Goal: Task Accomplishment & Management: Complete application form

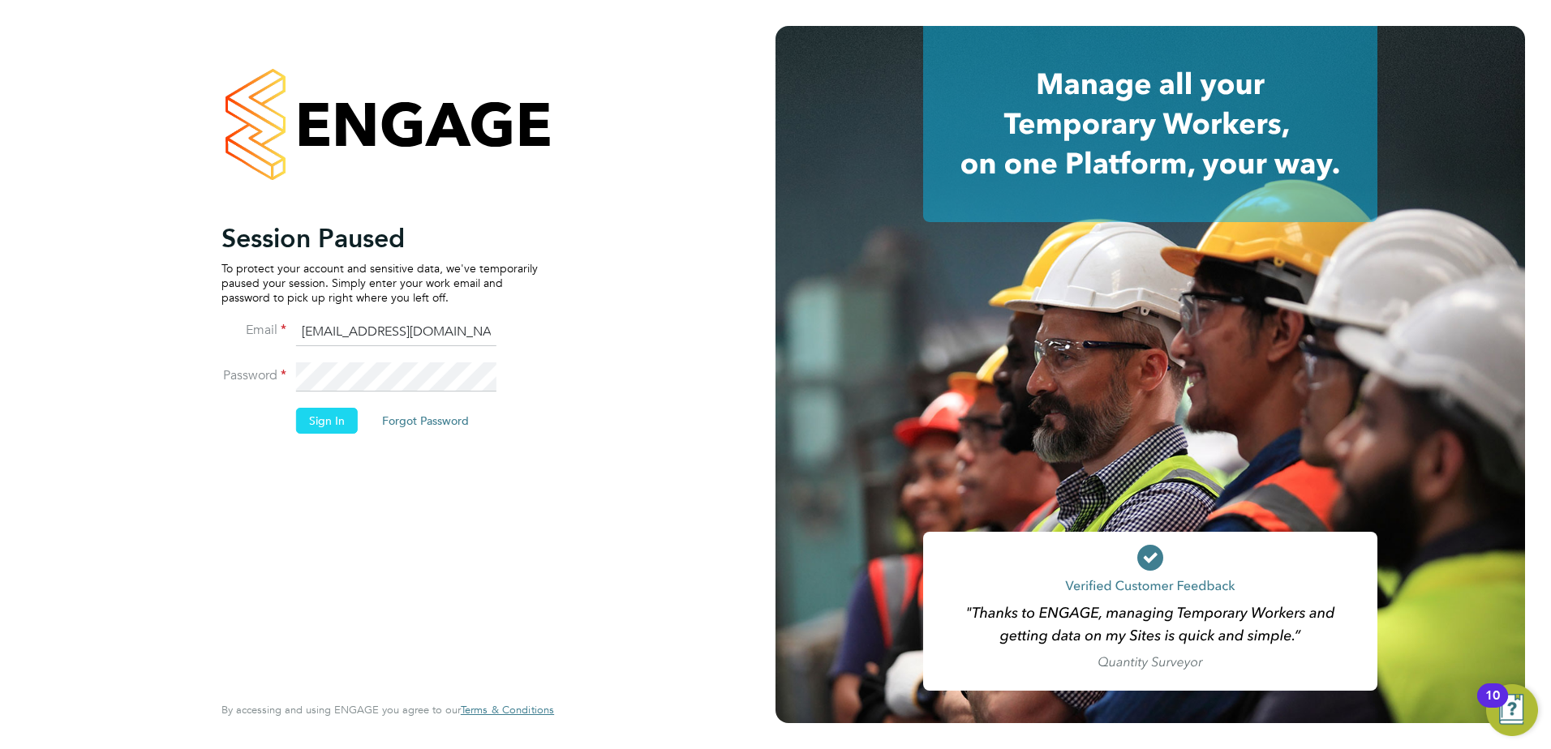
click at [331, 426] on button "Sign In" at bounding box center [327, 421] width 62 height 26
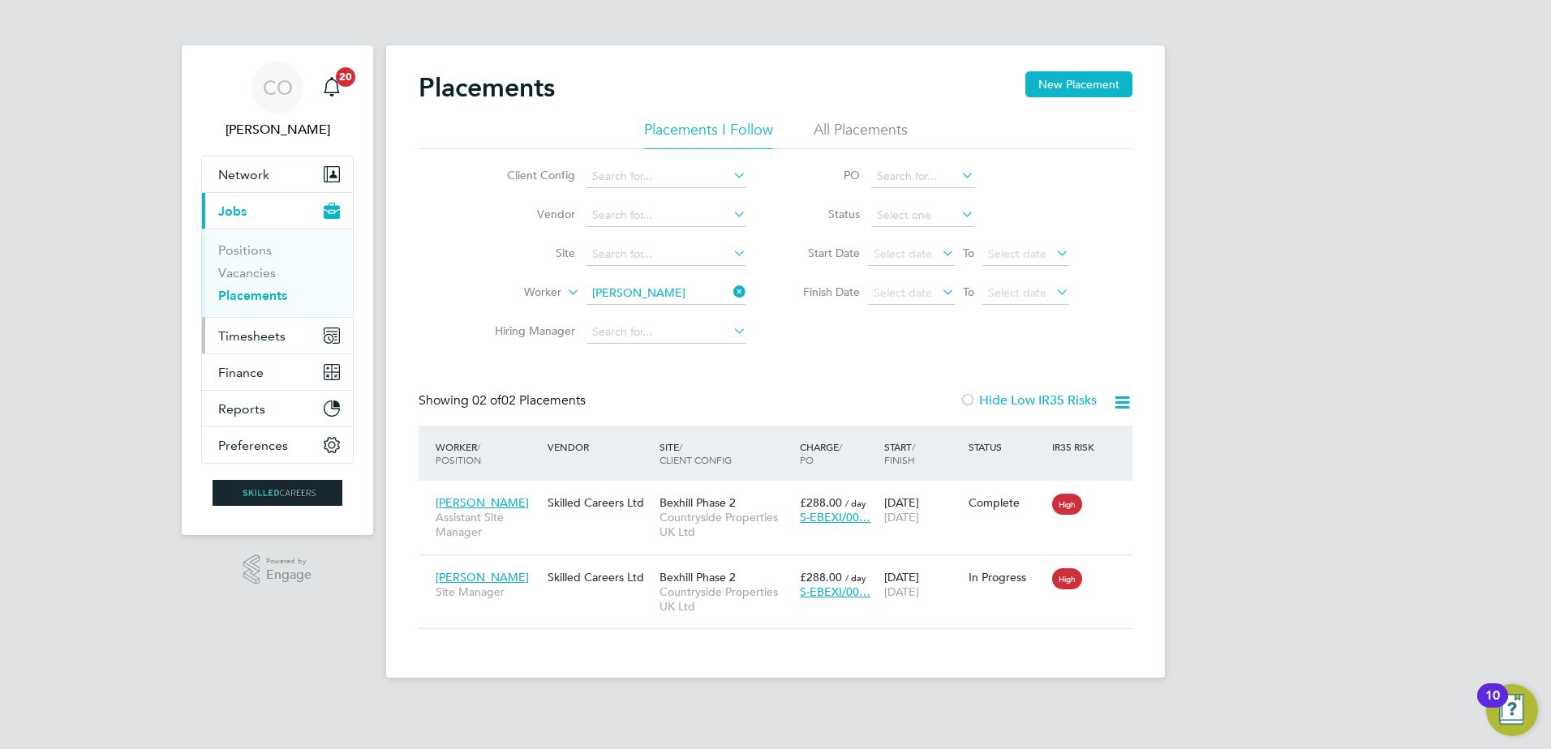
click at [238, 339] on span "Timesheets" at bounding box center [251, 335] width 67 height 15
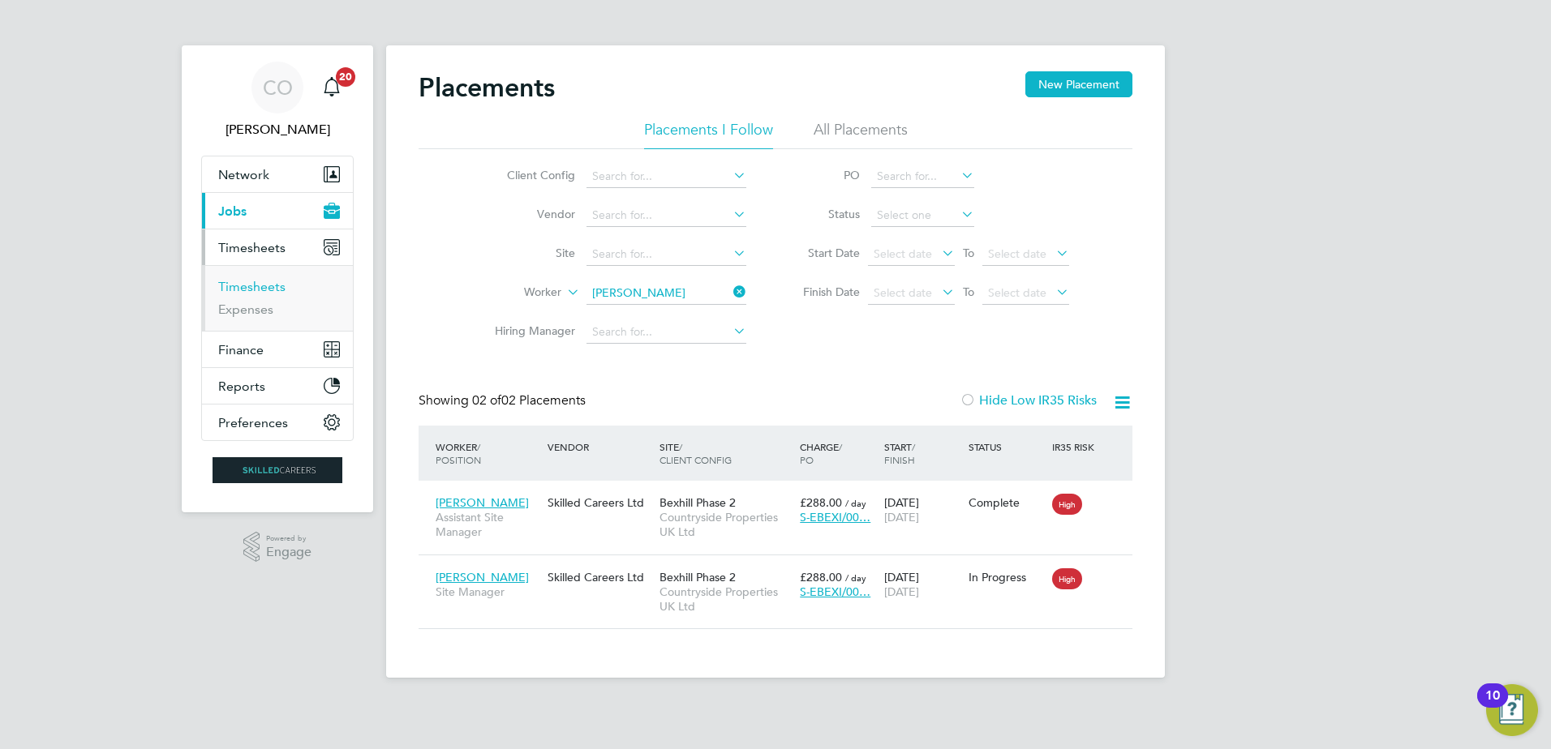
click at [247, 288] on link "Timesheets" at bounding box center [251, 286] width 67 height 15
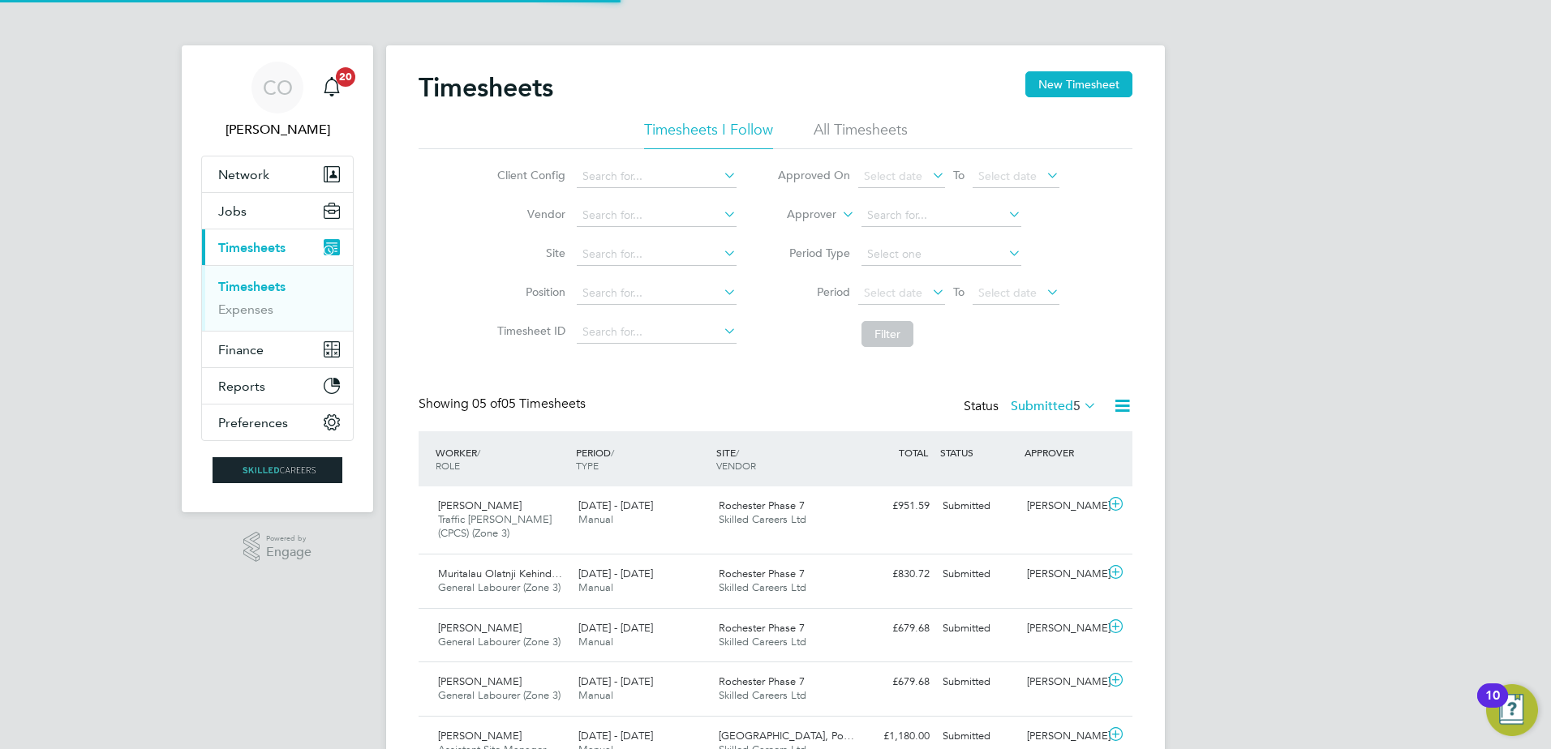
scroll to position [41, 141]
click at [1091, 82] on button "New Timesheet" at bounding box center [1078, 84] width 107 height 26
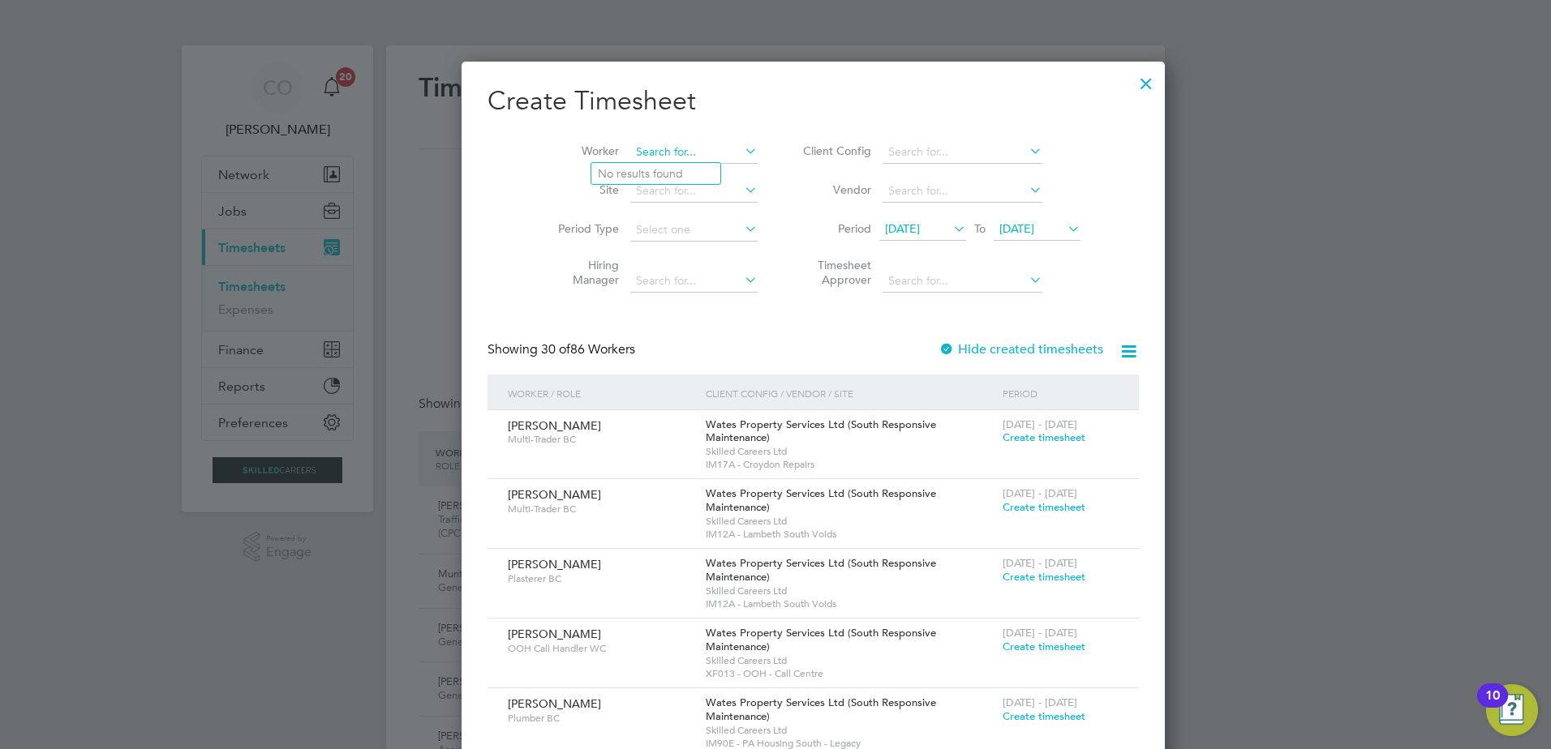
click at [638, 152] on input at bounding box center [693, 152] width 127 height 23
click at [622, 171] on b "[PERSON_NAME]" at bounding box center [645, 174] width 94 height 14
type input "[PERSON_NAME]"
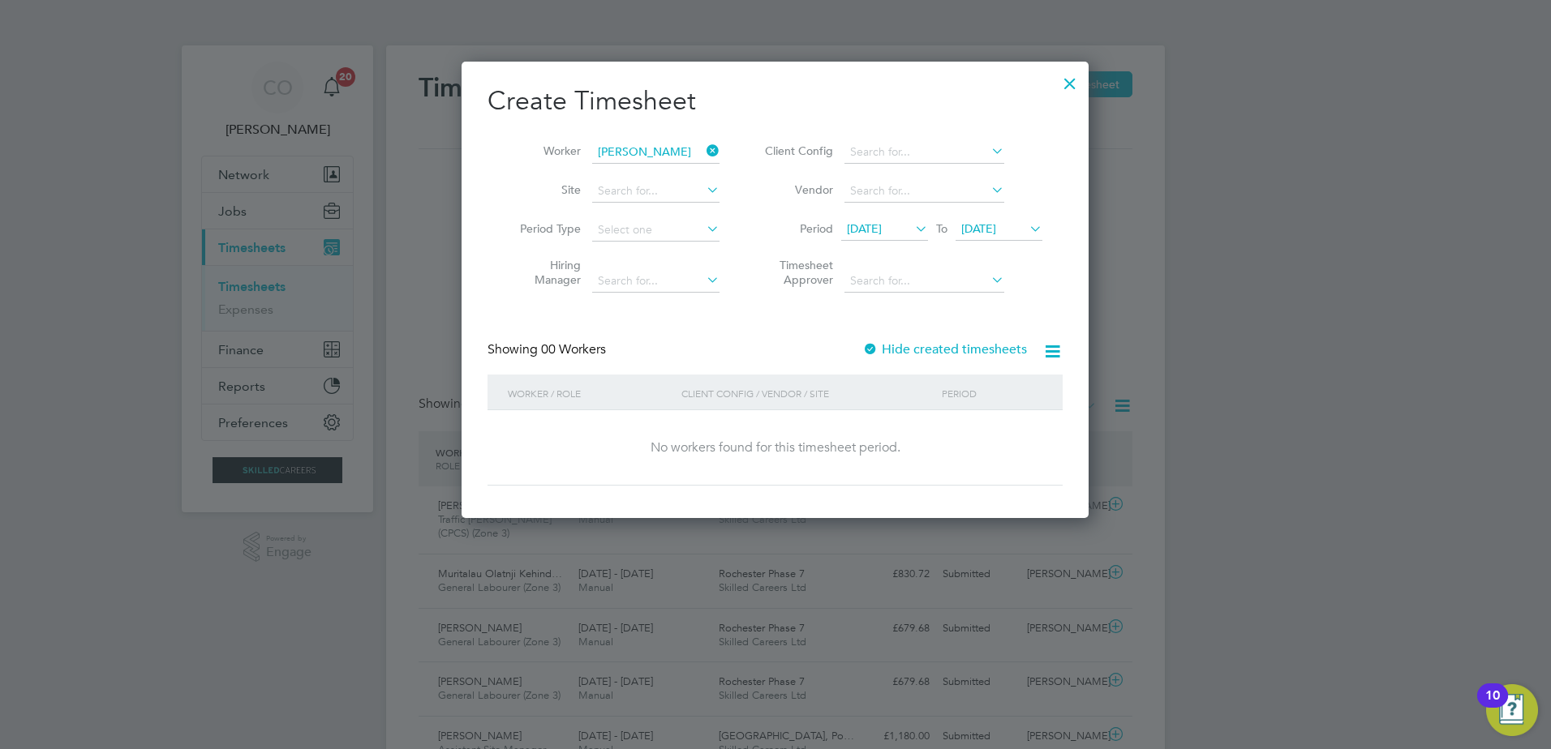
click at [871, 346] on div at bounding box center [870, 350] width 16 height 16
click at [1054, 353] on icon at bounding box center [1052, 351] width 20 height 20
click at [876, 312] on div "Create Timesheet Worker [PERSON_NAME] Site Period Type Hiring Manager Client Co…" at bounding box center [774, 284] width 575 height 401
click at [968, 226] on span "[DATE]" at bounding box center [978, 228] width 35 height 15
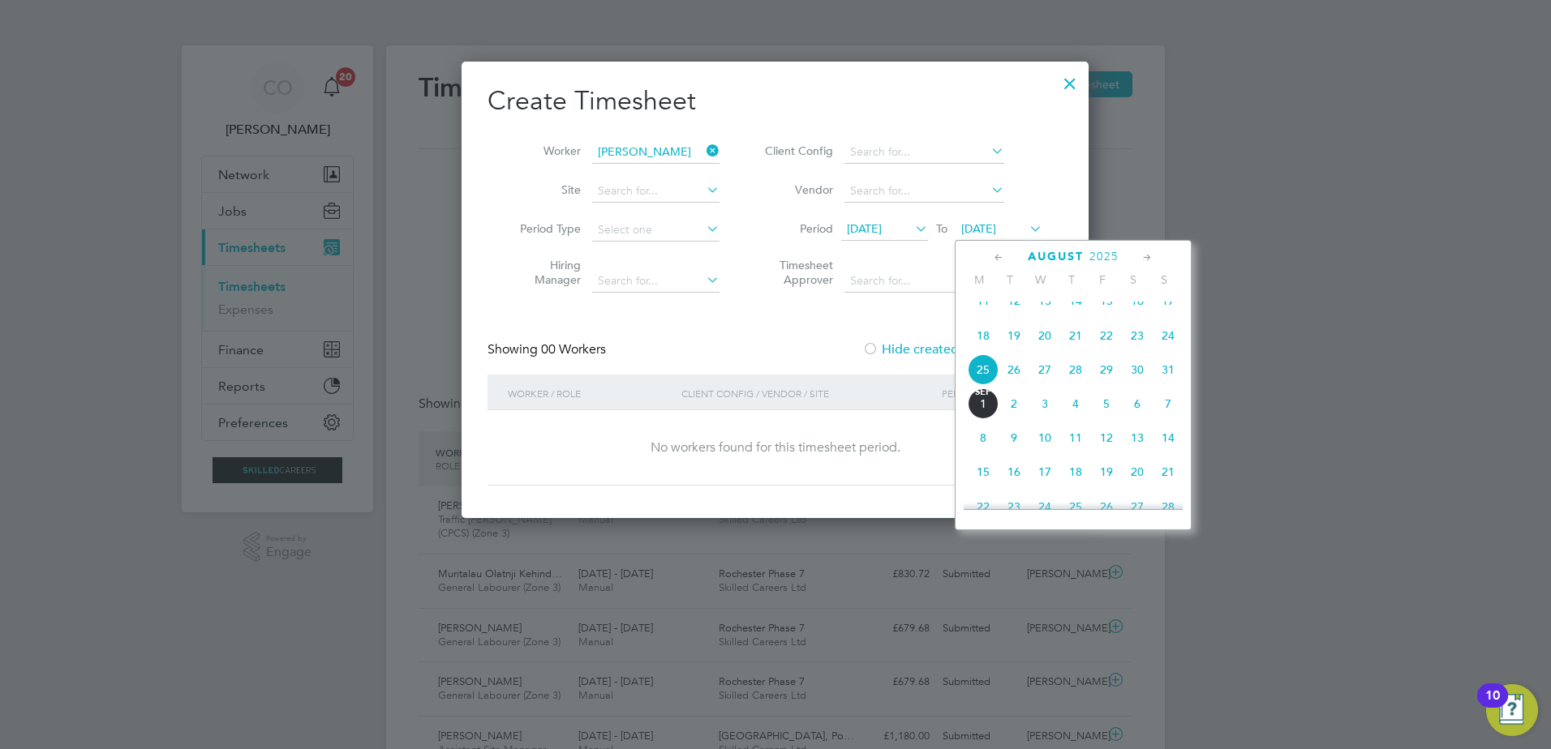
click at [1161, 415] on span "7" at bounding box center [1168, 404] width 31 height 31
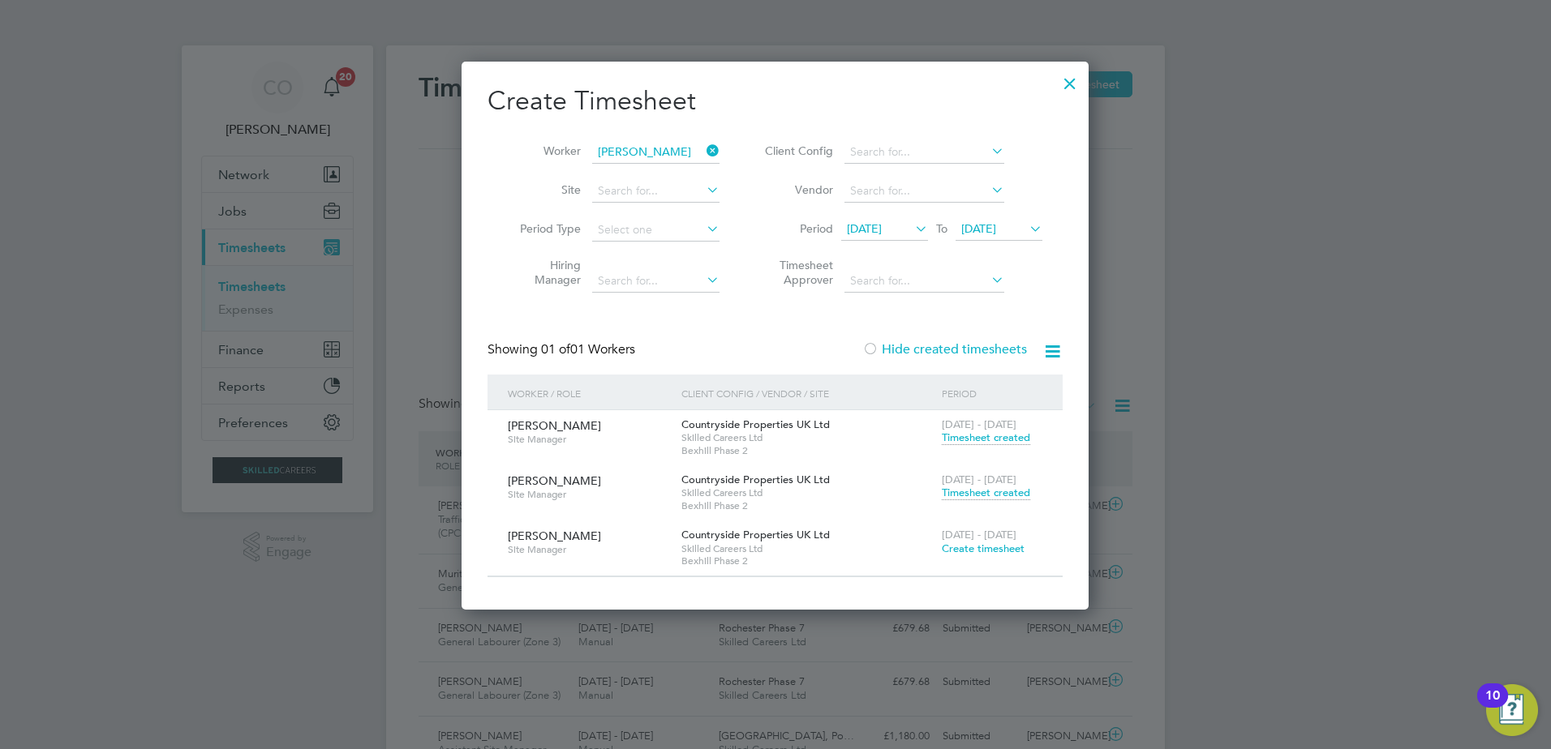
click at [958, 492] on span "Timesheet created" at bounding box center [986, 493] width 88 height 15
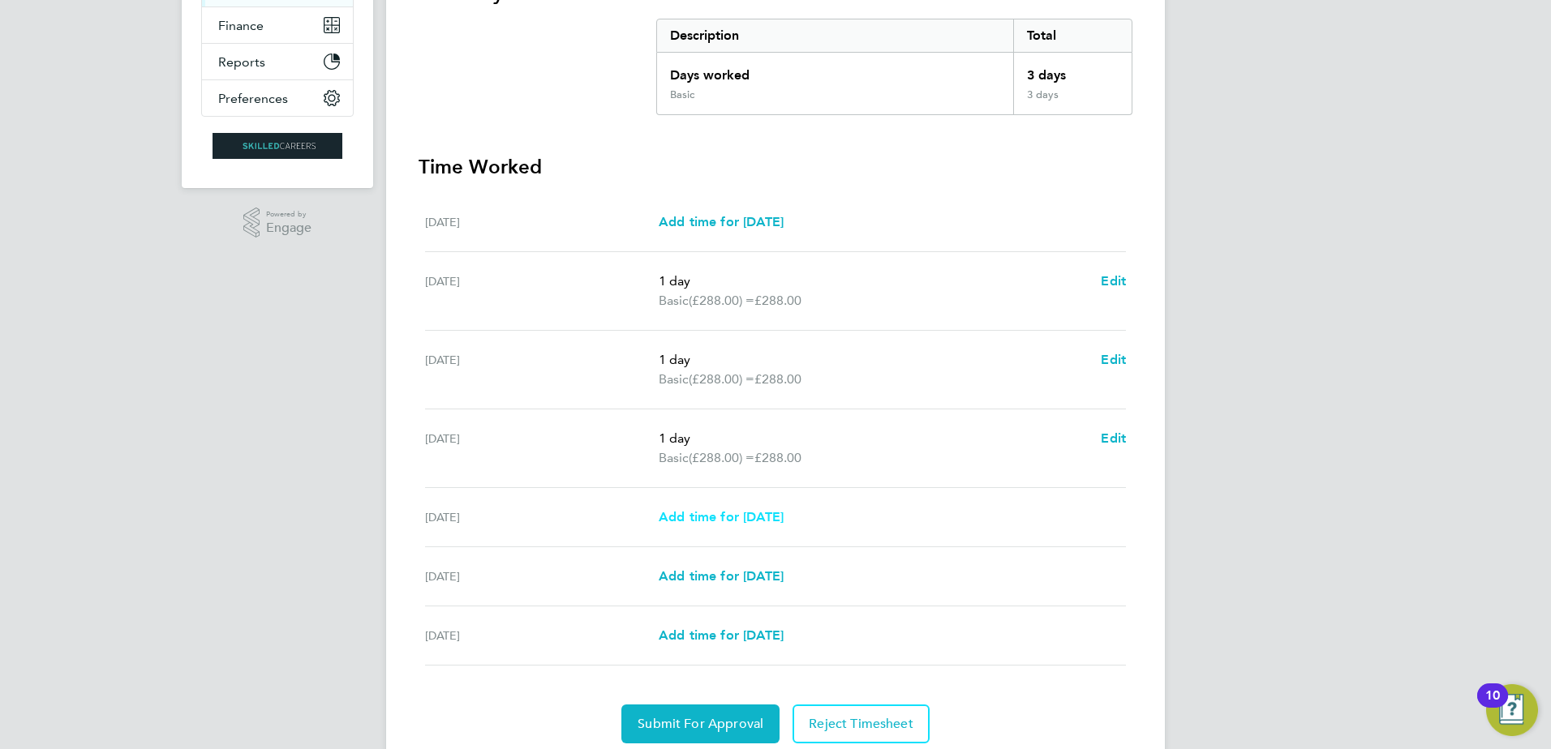
click at [668, 519] on span "Add time for [DATE]" at bounding box center [721, 516] width 125 height 15
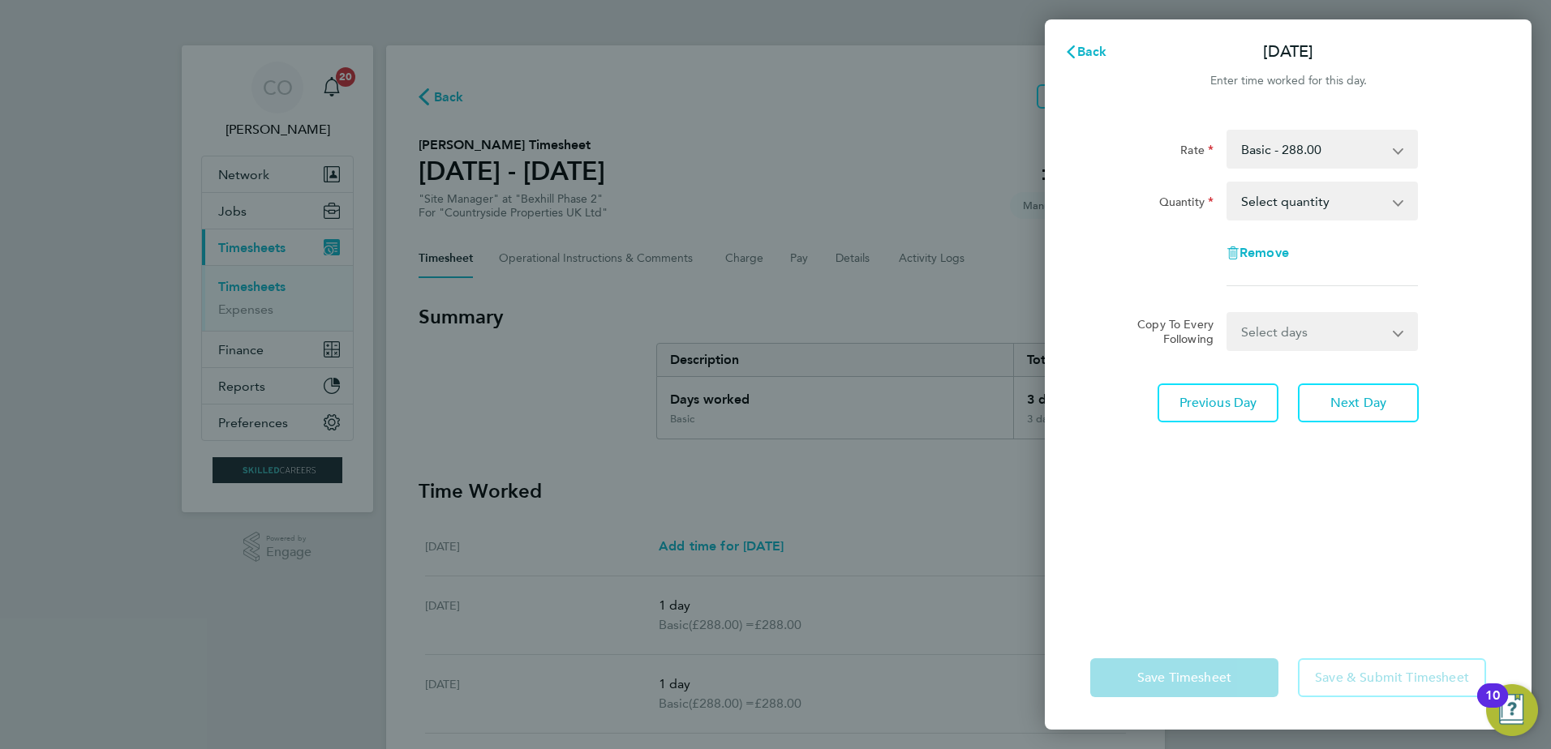
click at [1267, 336] on select "Select days Day Weekend (Sat-Sun) [DATE] [DATE]" at bounding box center [1313, 332] width 170 height 36
select select "DAY"
click at [1228, 314] on select "Select days Day Weekend (Sat-Sun) [DATE] [DATE]" at bounding box center [1313, 332] width 170 height 36
select select "[DATE]"
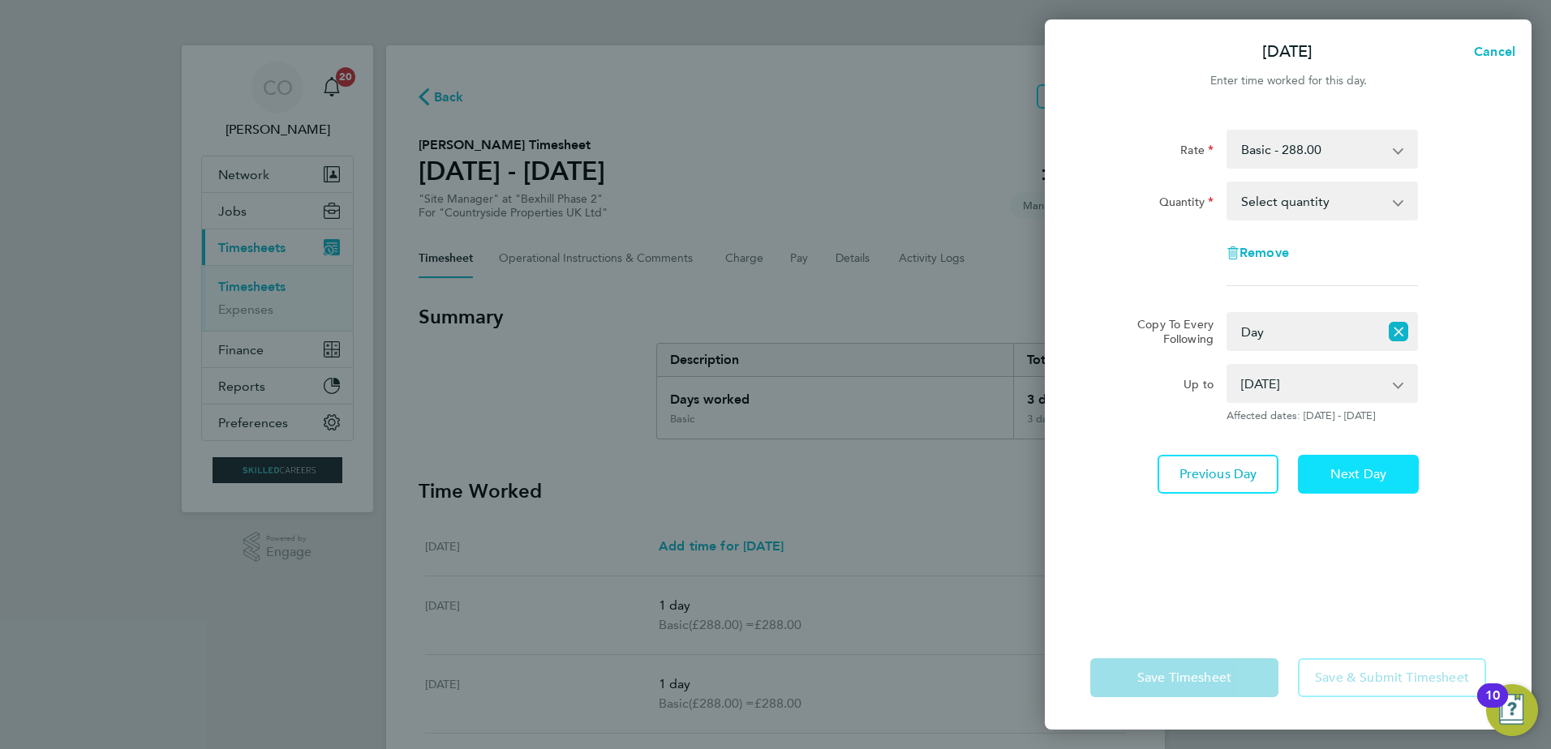
click at [1346, 481] on span "Next Day" at bounding box center [1358, 474] width 56 height 16
select select "0: null"
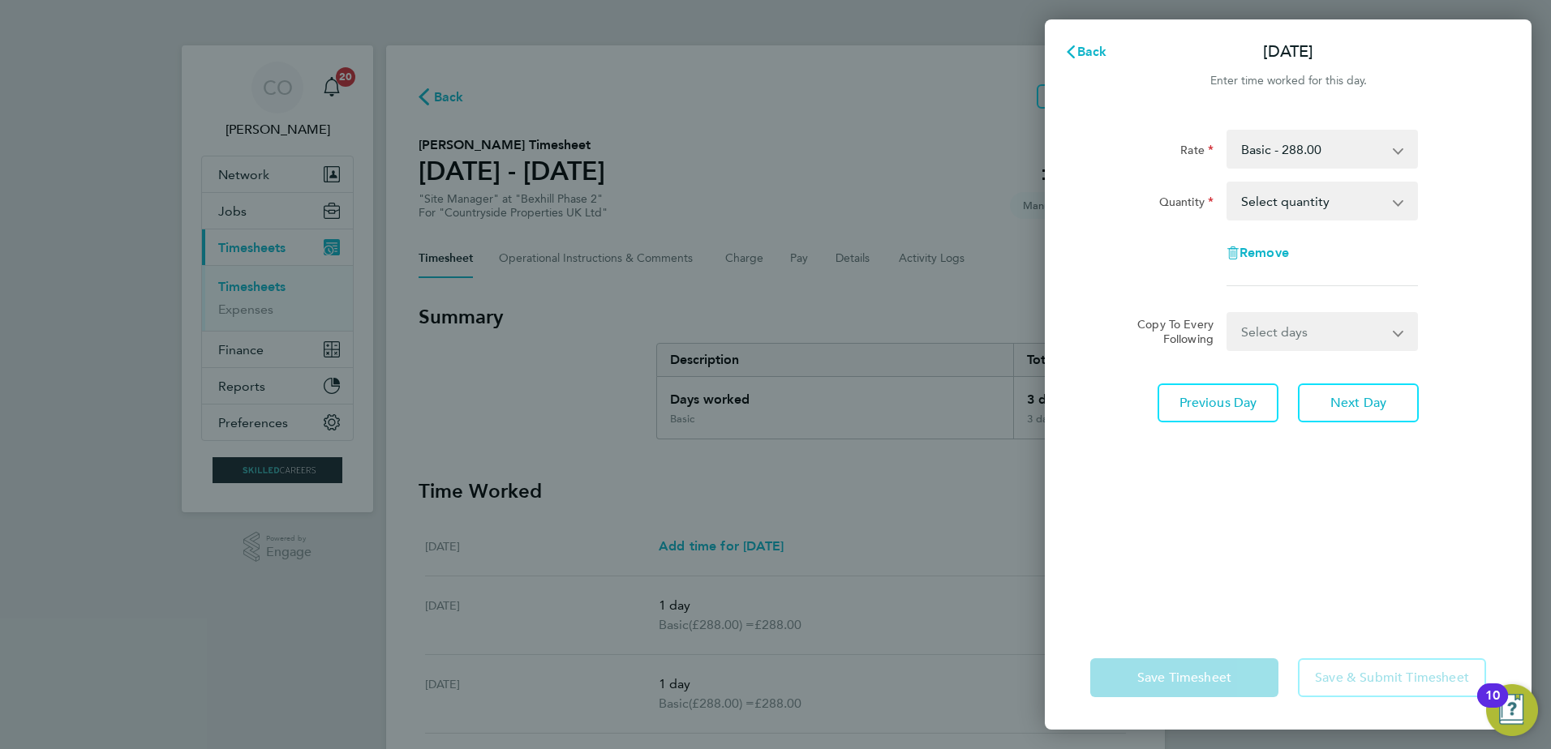
click at [939, 629] on div "Back [DATE] Enter time worked for this day. Rate Basic - 288.00 Quantity Select…" at bounding box center [775, 374] width 1551 height 749
click at [1106, 52] on span "Back" at bounding box center [1092, 51] width 30 height 15
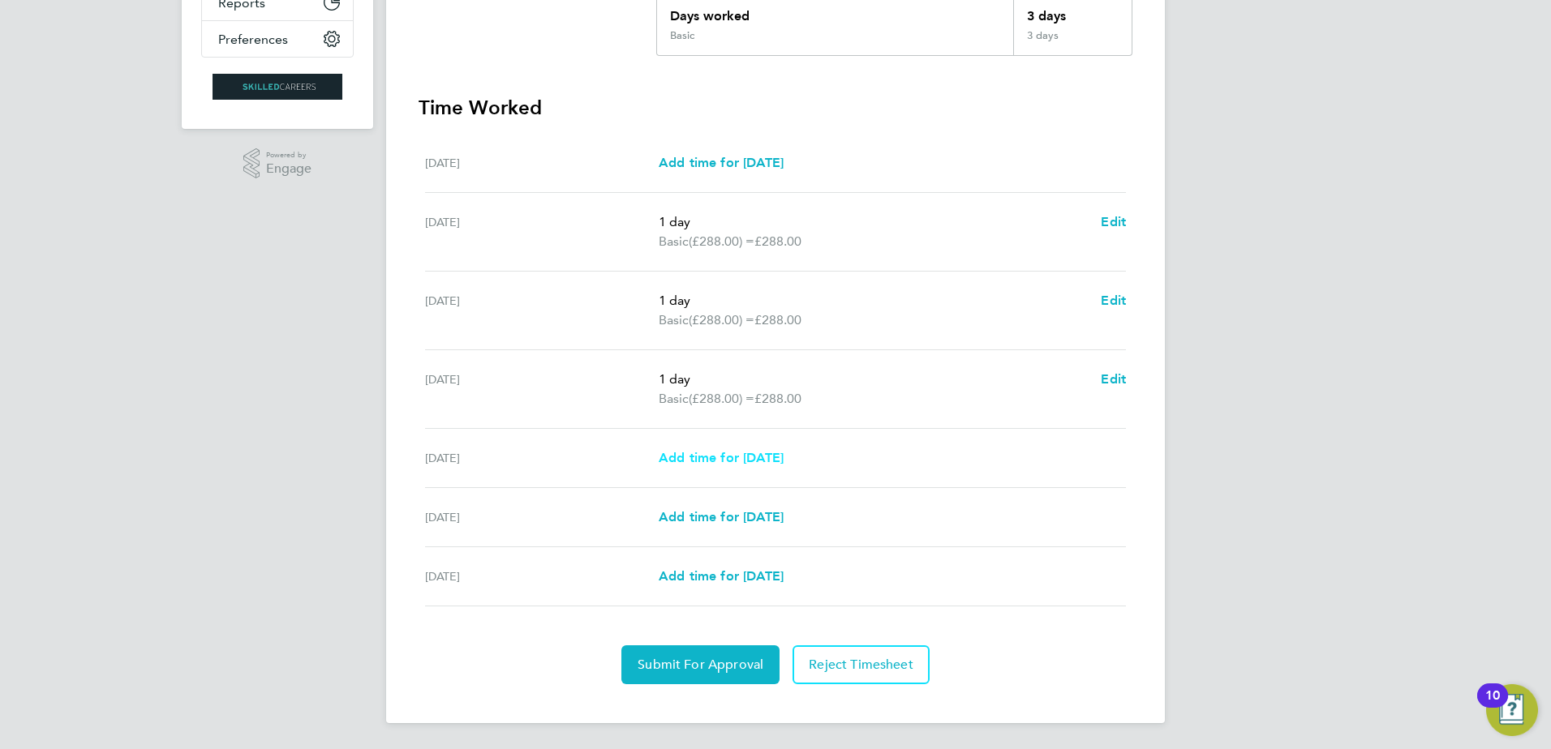
click at [662, 460] on span "Add time for [DATE]" at bounding box center [721, 457] width 125 height 15
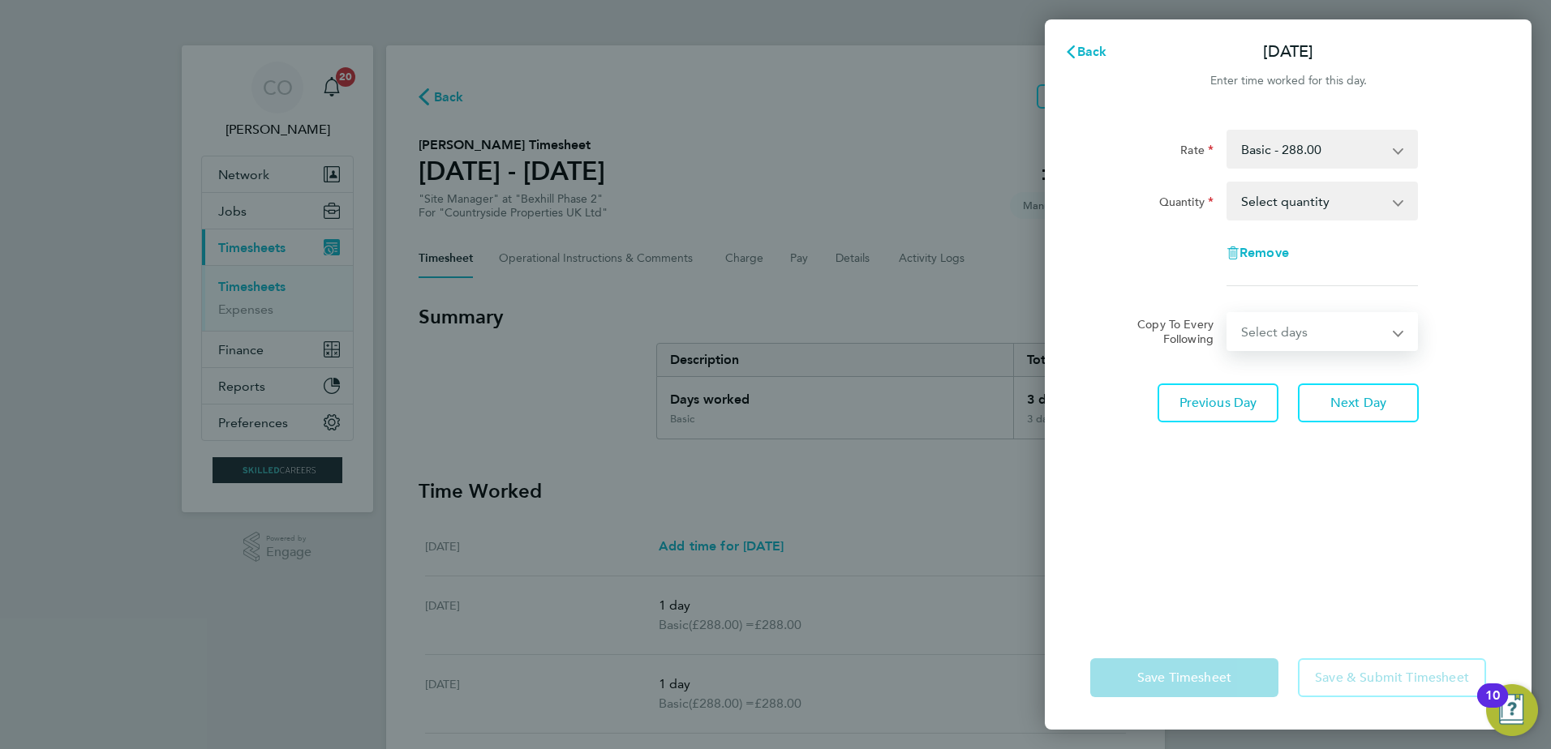
click at [1350, 334] on select "Select days Day Weekend (Sat-Sun) [DATE] [DATE]" at bounding box center [1313, 332] width 170 height 36
select select "DAY"
click at [1228, 314] on select "Select days Day Weekend (Sat-Sun) [DATE] [DATE]" at bounding box center [1313, 332] width 170 height 36
select select "[DATE]"
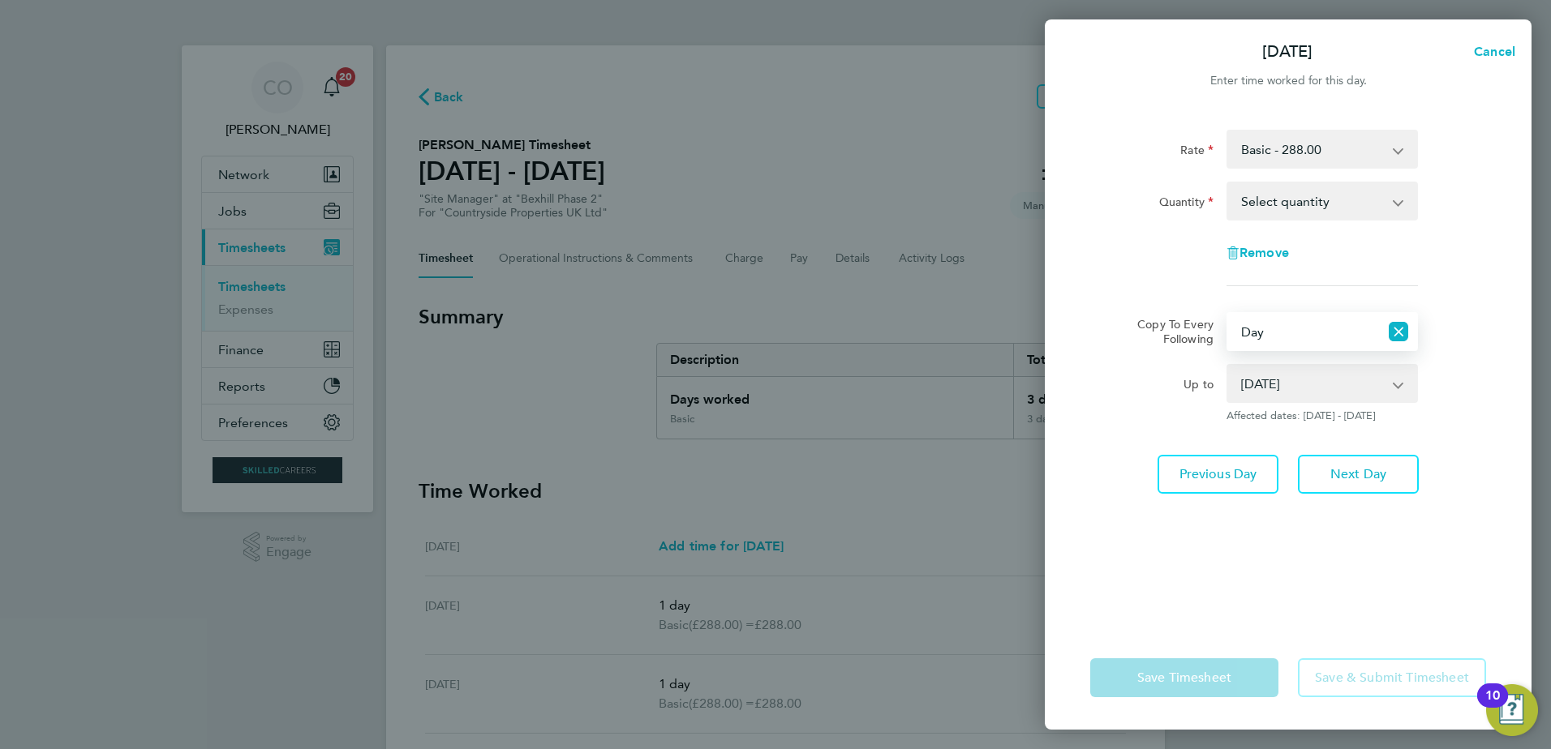
click at [1356, 200] on select "Select quantity 0.5 1" at bounding box center [1312, 201] width 169 height 36
click at [1148, 316] on div "Copy To Every Following" at bounding box center [1169, 331] width 102 height 39
click at [1470, 63] on button "Cancel" at bounding box center [1490, 52] width 84 height 32
select select "0: null"
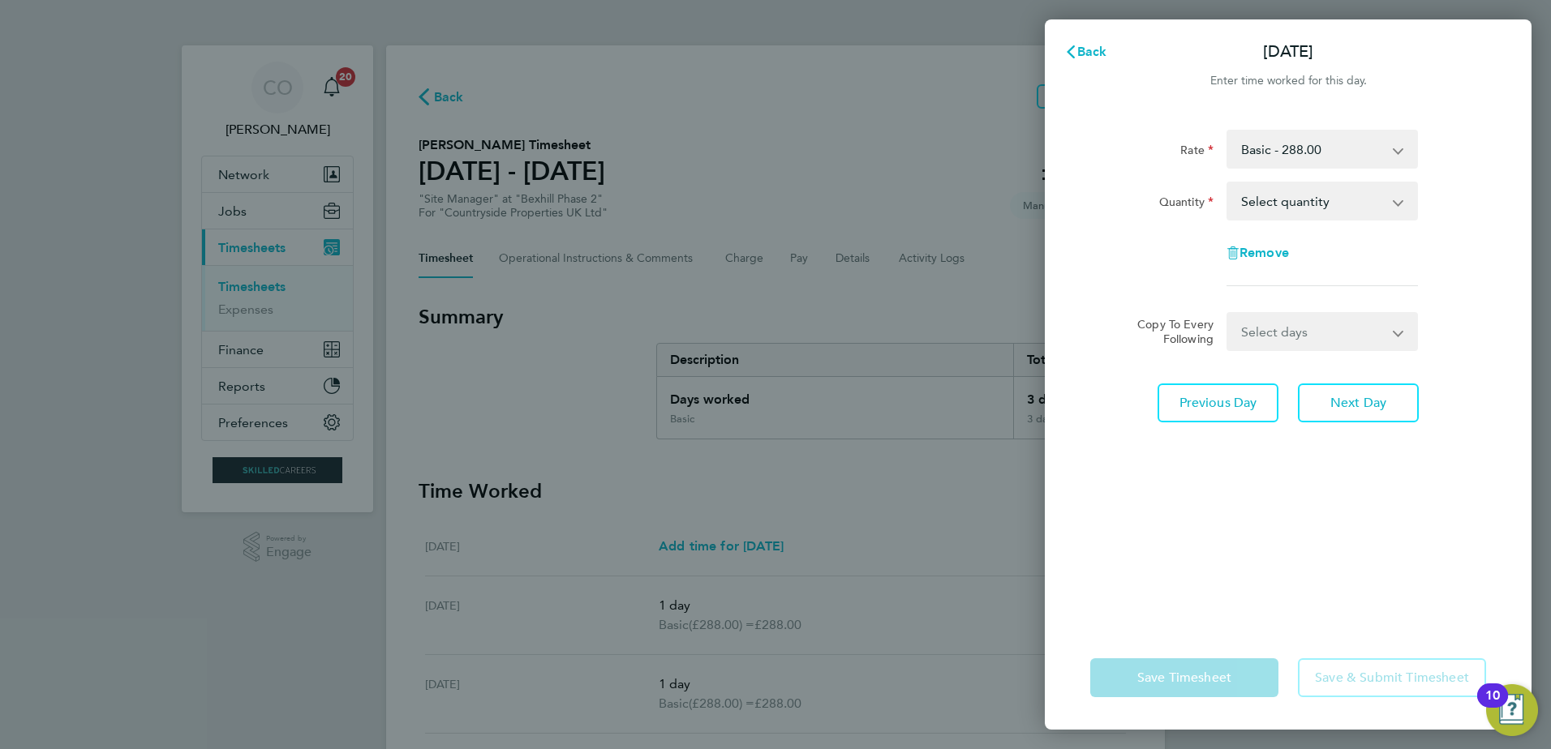
drag, startPoint x: 1303, startPoint y: 205, endPoint x: 1303, endPoint y: 217, distance: 11.4
click at [1303, 205] on select "Select quantity 0.5 1" at bounding box center [1312, 201] width 169 height 36
select select "1"
click at [1228, 183] on select "Select quantity 0.5 1" at bounding box center [1312, 201] width 169 height 36
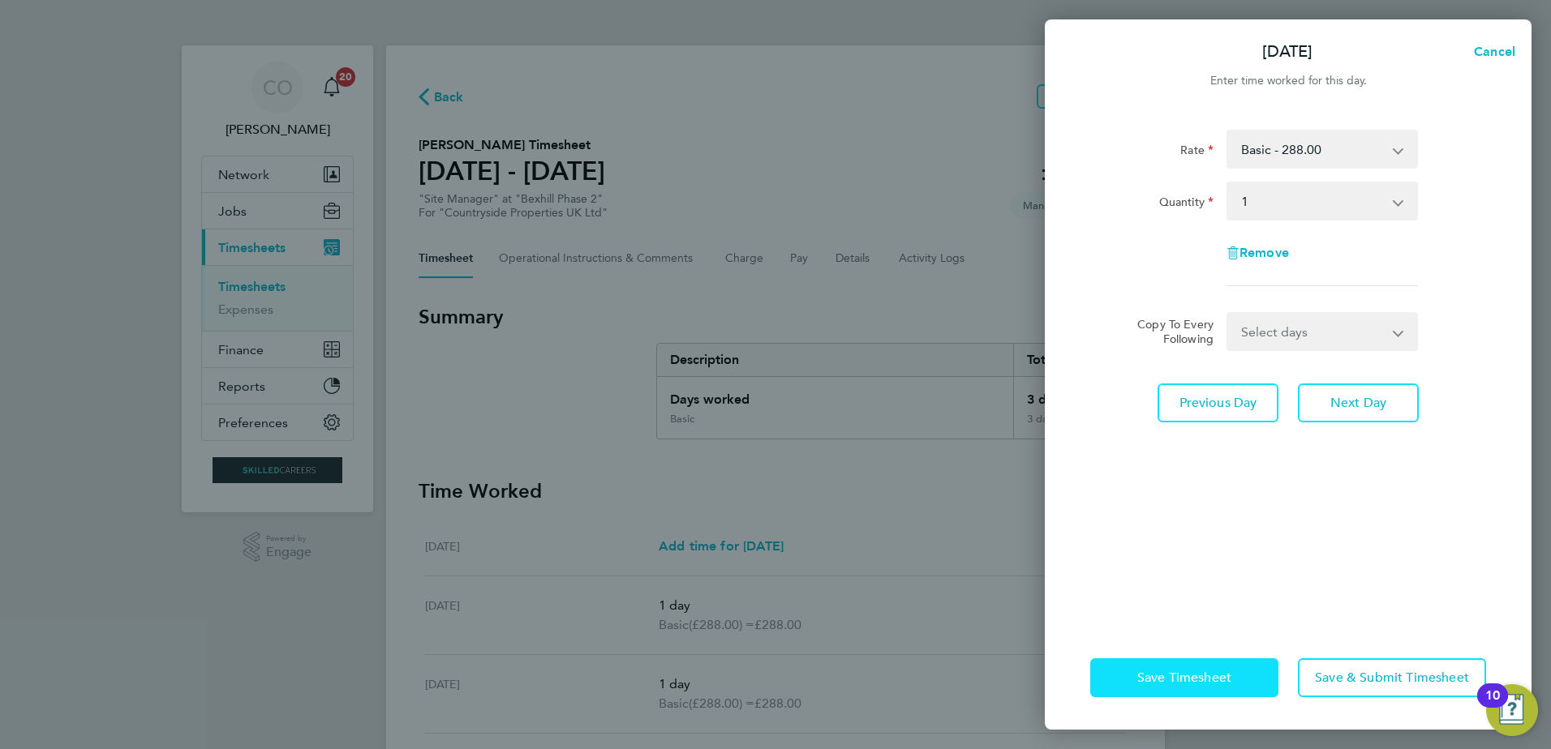
click at [1199, 674] on span "Save Timesheet" at bounding box center [1184, 678] width 94 height 16
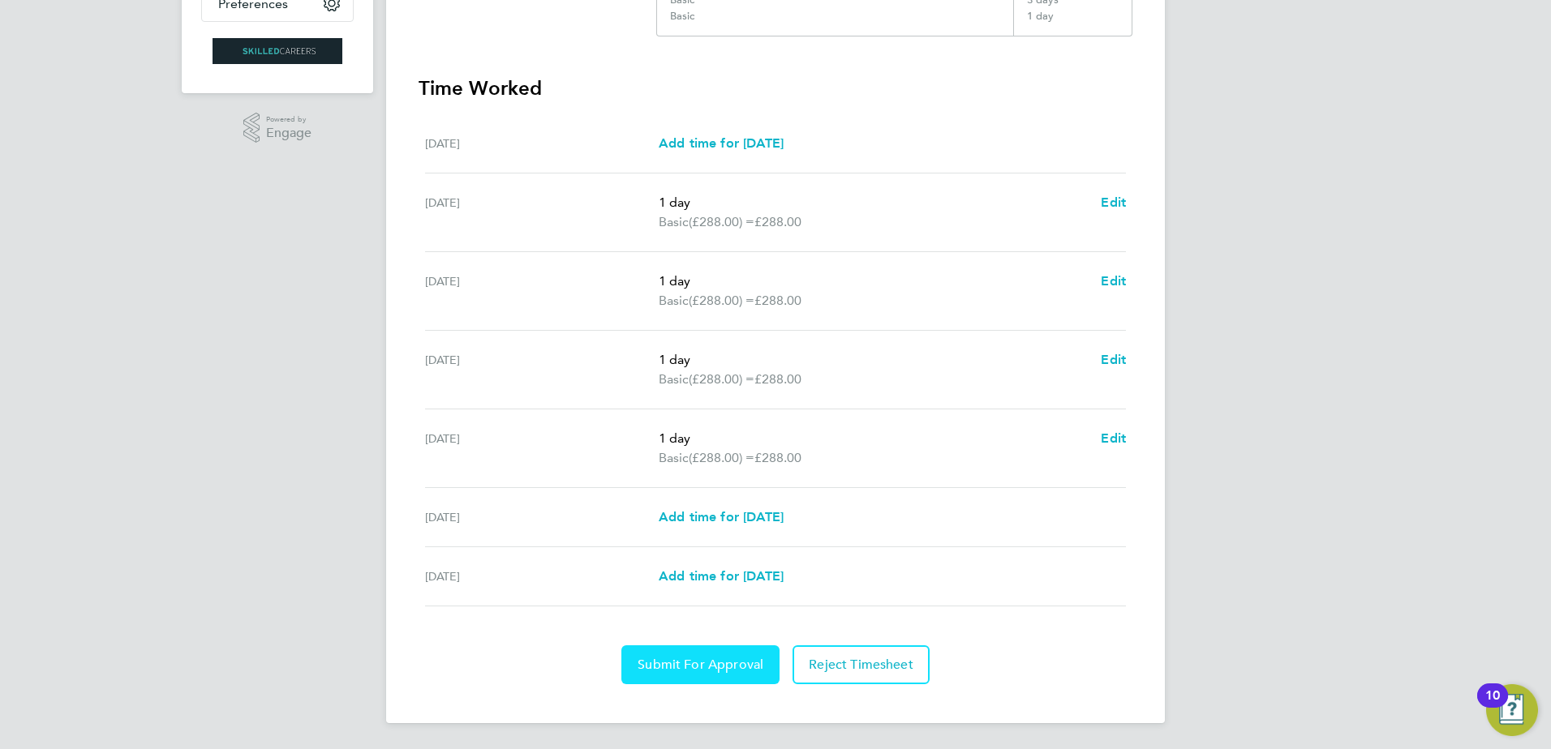
click at [732, 669] on span "Submit For Approval" at bounding box center [701, 665] width 126 height 16
